Goal: Entertainment & Leisure: Consume media (video, audio)

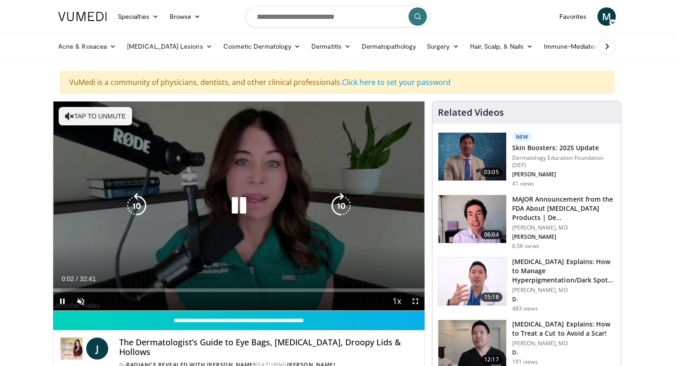
click at [106, 122] on button "Tap to unmute" at bounding box center [95, 116] width 73 height 18
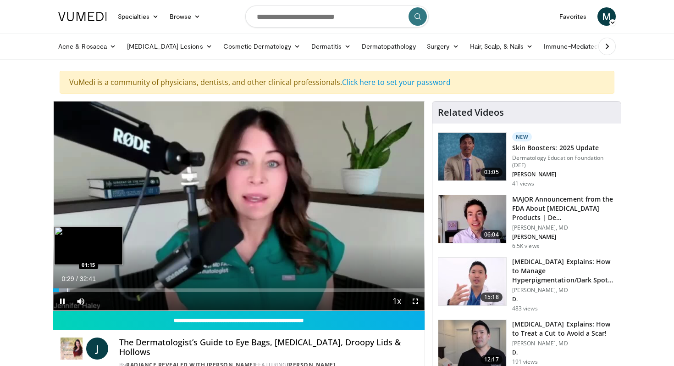
click at [67, 290] on div "Progress Bar" at bounding box center [61, 290] width 17 height 4
click at [77, 289] on div "Loaded : 8.14% 02:08 02:08" at bounding box center [239, 290] width 372 height 4
click at [87, 290] on div "Progress Bar" at bounding box center [87, 290] width 1 height 4
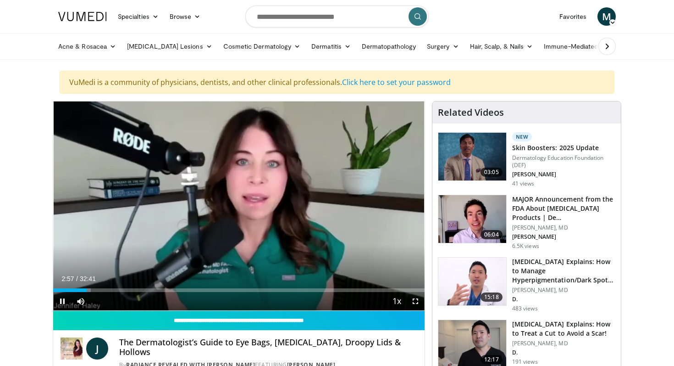
click at [94, 292] on div "Current Time 2:57 / Duration 32:41 Pause Skip Backward Skip Forward Mute Loaded…" at bounding box center [239, 301] width 372 height 18
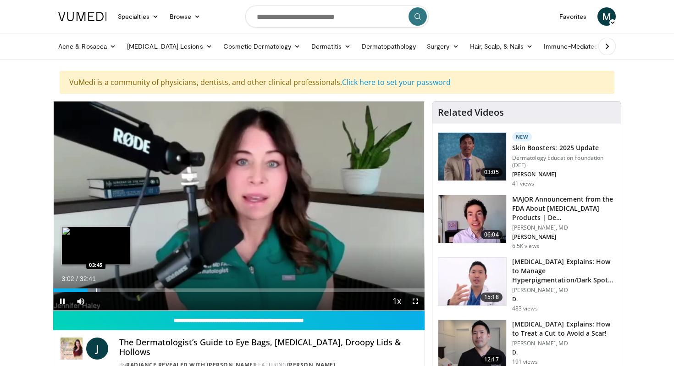
click at [96, 290] on div "Progress Bar" at bounding box center [96, 290] width 1 height 4
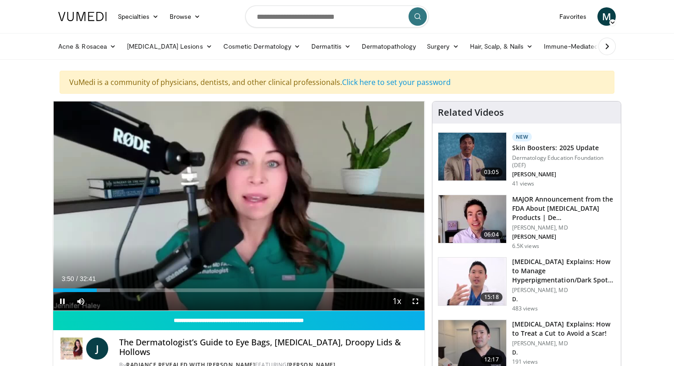
click at [105, 292] on div "Current Time 3:50 / Duration 32:41 Pause Skip Backward Skip Forward Mute Loaded…" at bounding box center [239, 301] width 372 height 18
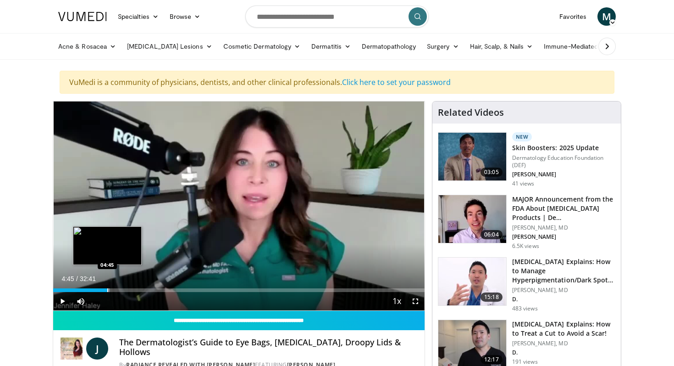
click at [107, 291] on div "Progress Bar" at bounding box center [107, 290] width 1 height 4
click at [117, 291] on div "Progress Bar" at bounding box center [117, 290] width 1 height 4
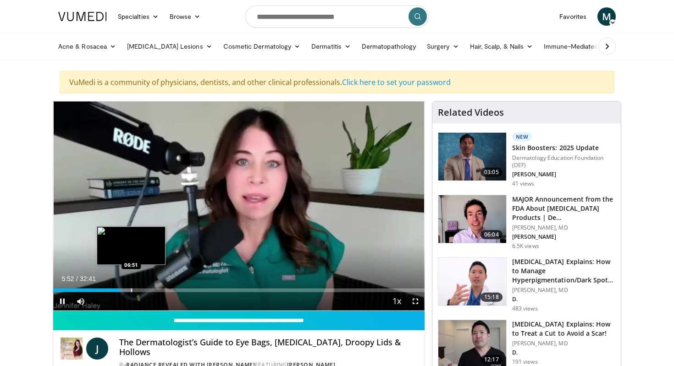
click at [131, 290] on div "Progress Bar" at bounding box center [131, 290] width 1 height 4
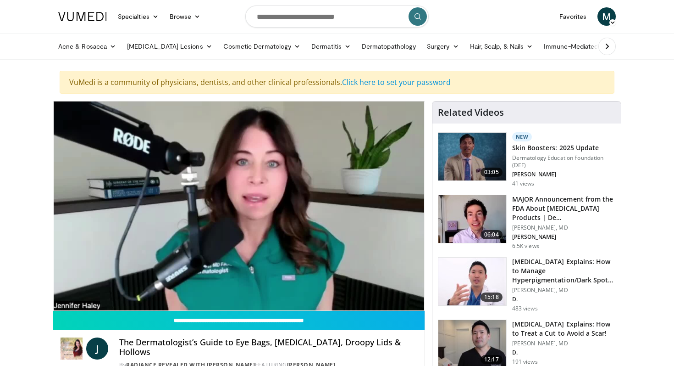
click at [143, 291] on div "10 seconds Tap to unmute" at bounding box center [239, 205] width 372 height 209
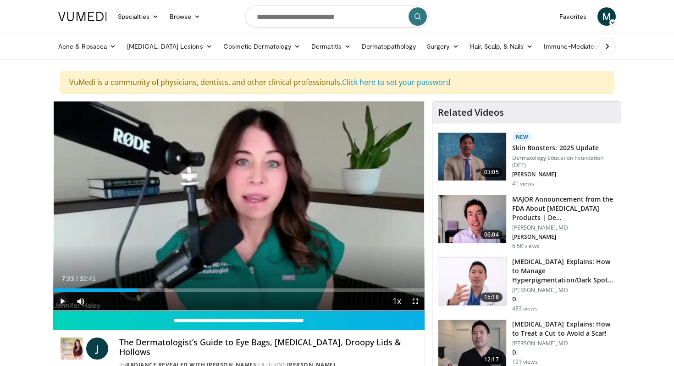
click at [58, 299] on span "Video Player" at bounding box center [62, 301] width 18 height 18
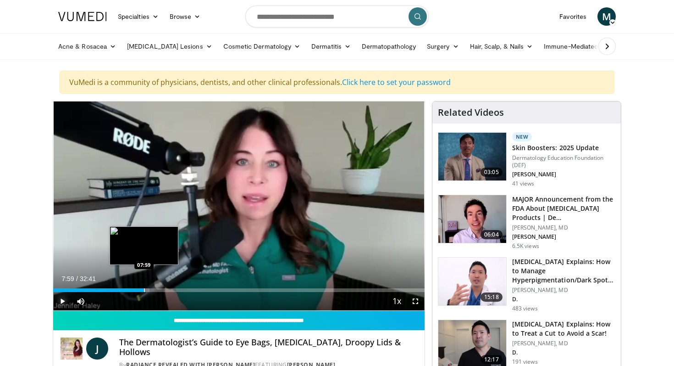
click at [144, 289] on div "Progress Bar" at bounding box center [144, 290] width 1 height 4
click at [154, 289] on div "Progress Bar" at bounding box center [154, 290] width 1 height 4
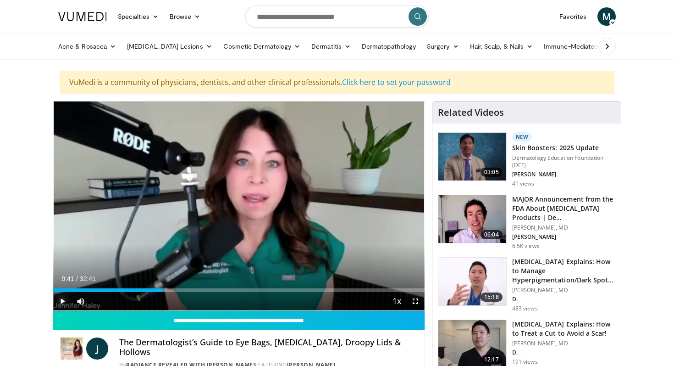
click at [163, 289] on div "Progress Bar" at bounding box center [163, 290] width 1 height 4
click at [172, 289] on div "Progress Bar" at bounding box center [172, 290] width 1 height 4
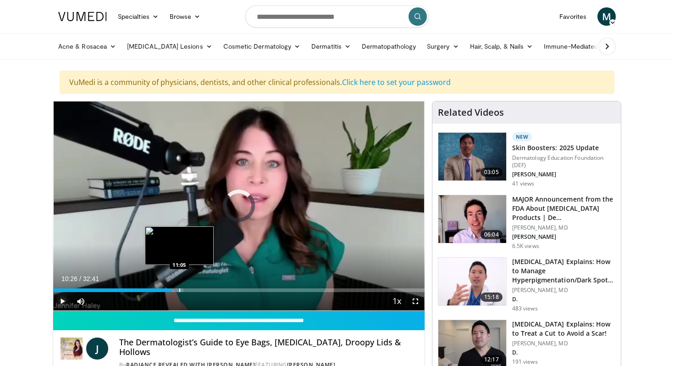
click at [179, 290] on div "Progress Bar" at bounding box center [179, 290] width 1 height 4
click at [184, 290] on div "Progress Bar" at bounding box center [184, 290] width 1 height 4
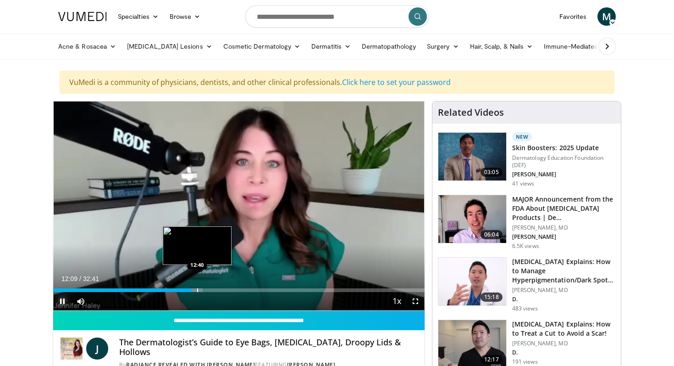
click at [197, 290] on div "Progress Bar" at bounding box center [197, 290] width 1 height 4
click at [204, 291] on div "Progress Bar" at bounding box center [204, 290] width 1 height 4
click at [211, 291] on div "Progress Bar" at bounding box center [211, 290] width 1 height 4
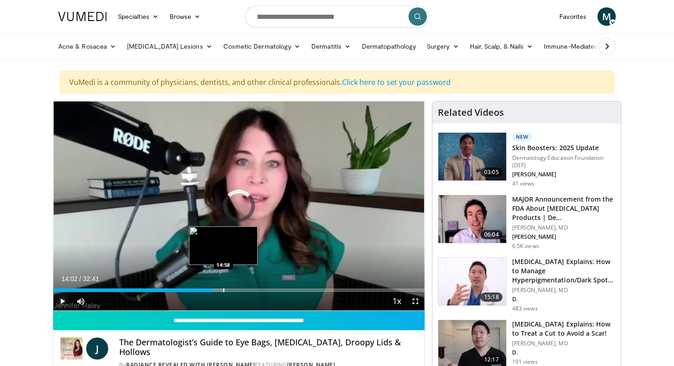
click at [223, 291] on div "Progress Bar" at bounding box center [223, 290] width 1 height 4
click at [235, 291] on div "Progress Bar" at bounding box center [235, 290] width 1 height 4
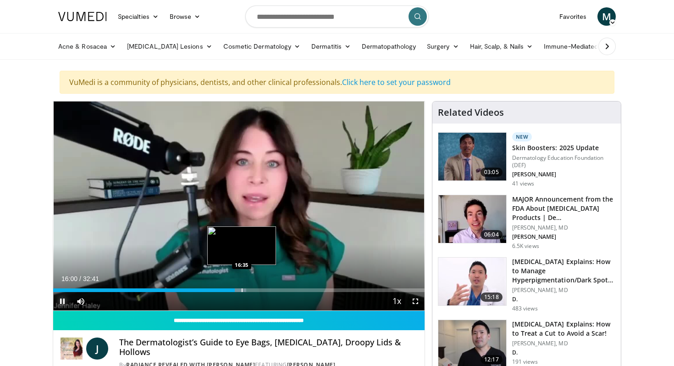
click at [242, 290] on div "Progress Bar" at bounding box center [242, 290] width 1 height 4
click at [239, 291] on div "Progress Bar" at bounding box center [239, 290] width 1 height 4
click at [233, 291] on div "Progress Bar" at bounding box center [233, 290] width 1 height 4
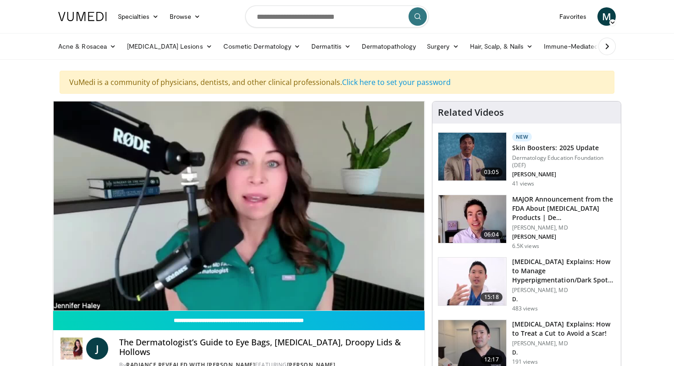
click at [250, 291] on div "10 seconds Tap to unmute" at bounding box center [239, 205] width 372 height 209
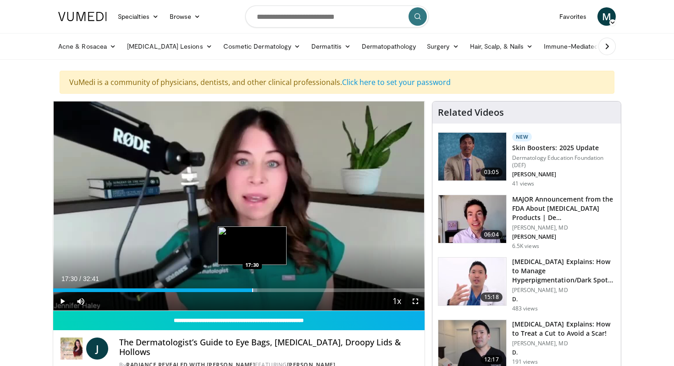
click at [252, 291] on div "Progress Bar" at bounding box center [252, 290] width 1 height 4
click at [61, 300] on span "Video Player" at bounding box center [62, 301] width 18 height 18
click at [263, 289] on div "Progress Bar" at bounding box center [263, 290] width 1 height 4
click at [273, 291] on div "Progress Bar" at bounding box center [273, 290] width 1 height 4
click at [278, 291] on div "Progress Bar" at bounding box center [278, 290] width 1 height 4
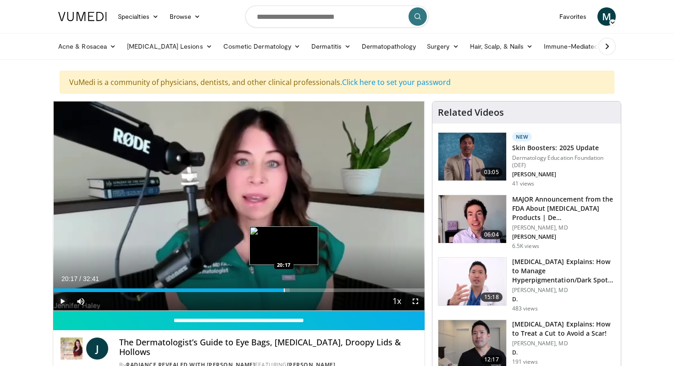
click at [284, 290] on div "Progress Bar" at bounding box center [284, 290] width 1 height 4
click at [290, 290] on div "Progress Bar" at bounding box center [290, 290] width 1 height 4
click at [299, 290] on div "Progress Bar" at bounding box center [299, 290] width 1 height 4
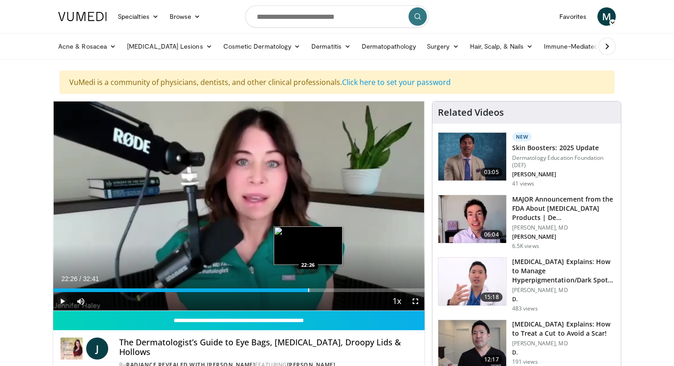
click at [308, 291] on div "Progress Bar" at bounding box center [308, 290] width 1 height 4
click at [318, 291] on div "Progress Bar" at bounding box center [318, 290] width 1 height 4
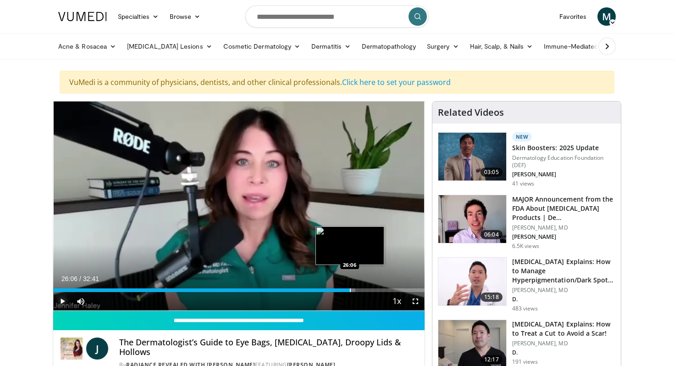
click at [350, 289] on div "Progress Bar" at bounding box center [350, 290] width 1 height 4
click at [361, 289] on div "Progress Bar" at bounding box center [361, 290] width 1 height 4
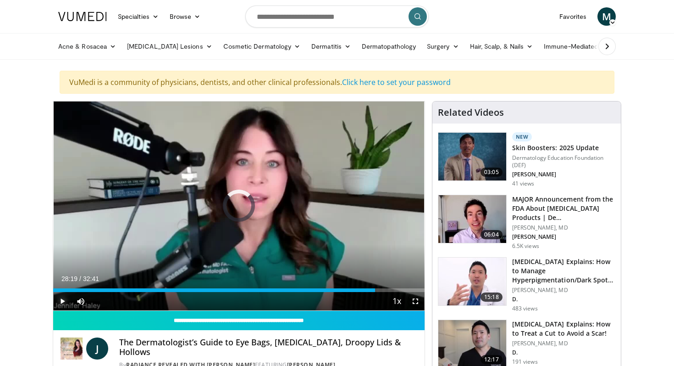
click at [375, 289] on div "Progress Bar" at bounding box center [375, 290] width 1 height 4
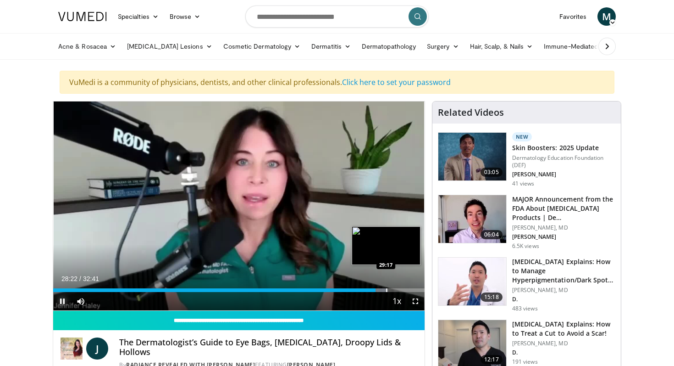
click at [386, 291] on div "Progress Bar" at bounding box center [386, 290] width 1 height 4
click at [401, 290] on div "Progress Bar" at bounding box center [401, 290] width 1 height 4
click at [411, 290] on div "Progress Bar" at bounding box center [411, 290] width 1 height 4
